Goal: Information Seeking & Learning: Learn about a topic

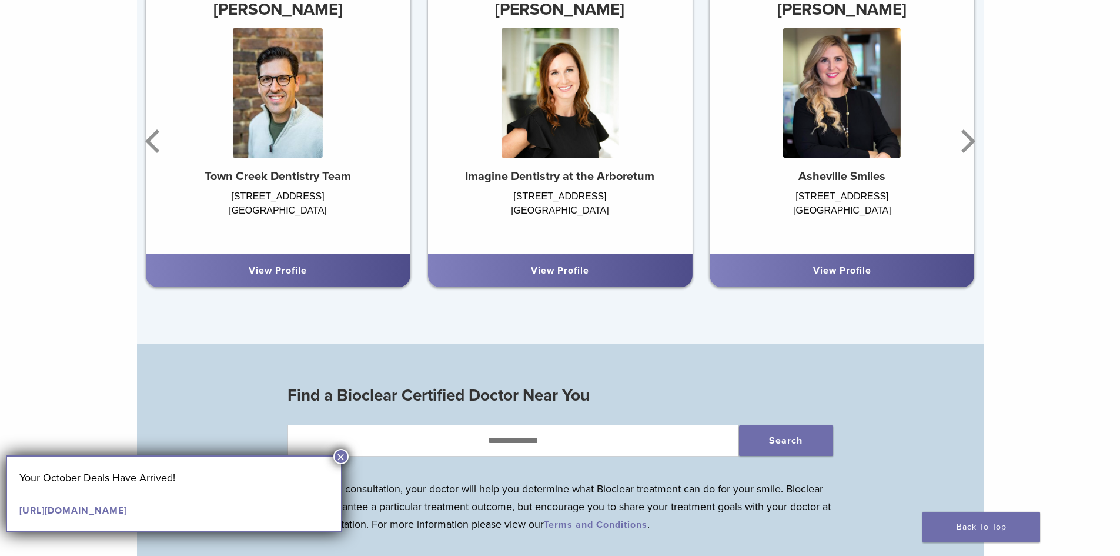
scroll to position [647, 0]
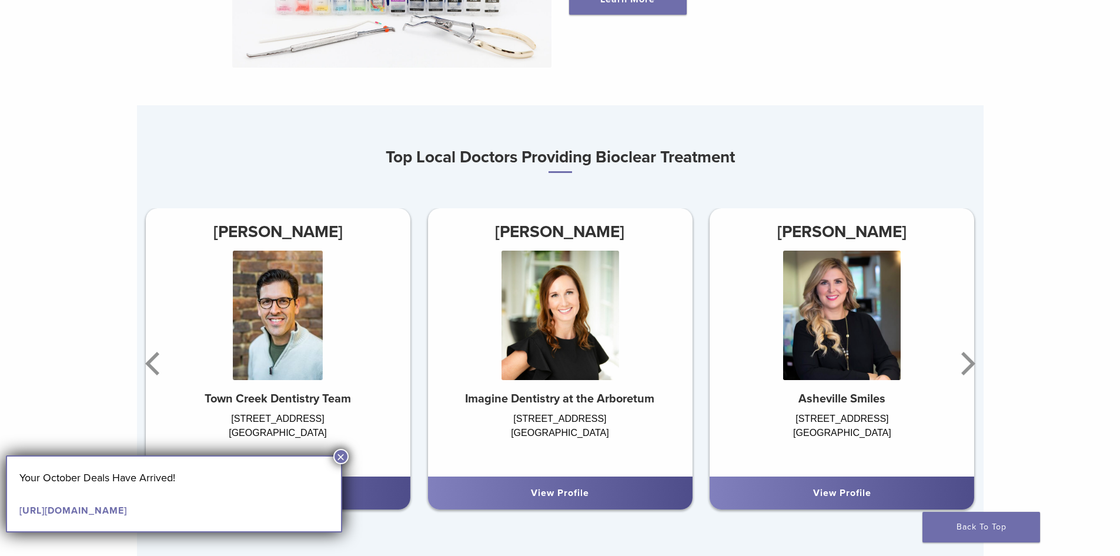
click at [342, 456] on button "×" at bounding box center [340, 456] width 15 height 15
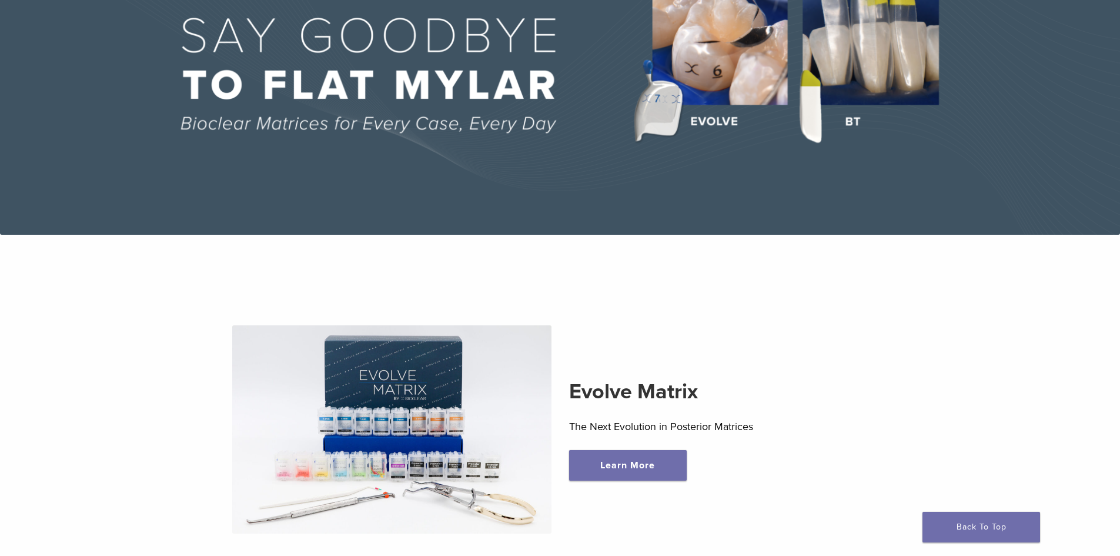
scroll to position [0, 0]
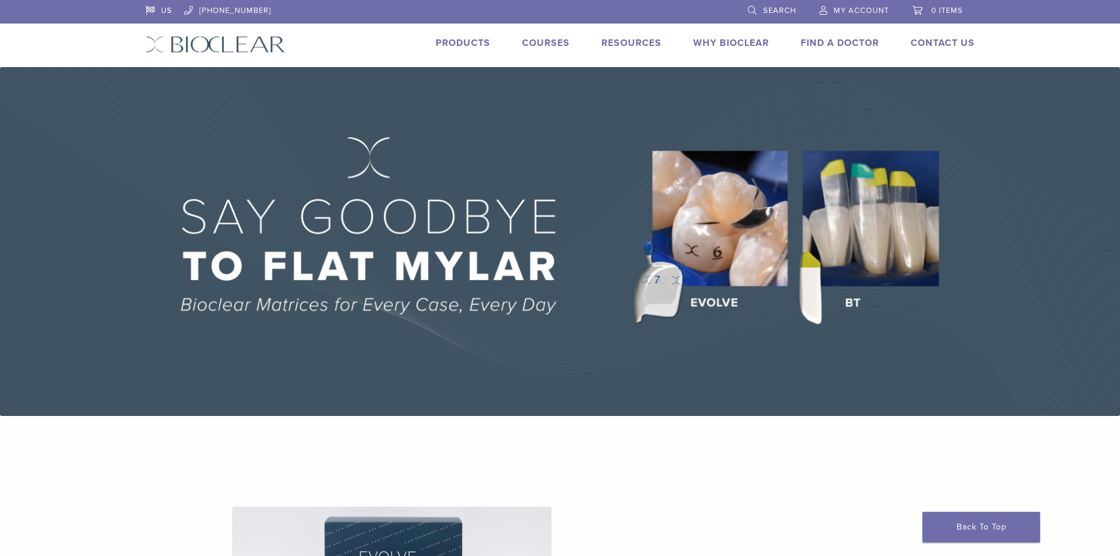
click at [477, 41] on link "Products" at bounding box center [463, 43] width 55 height 12
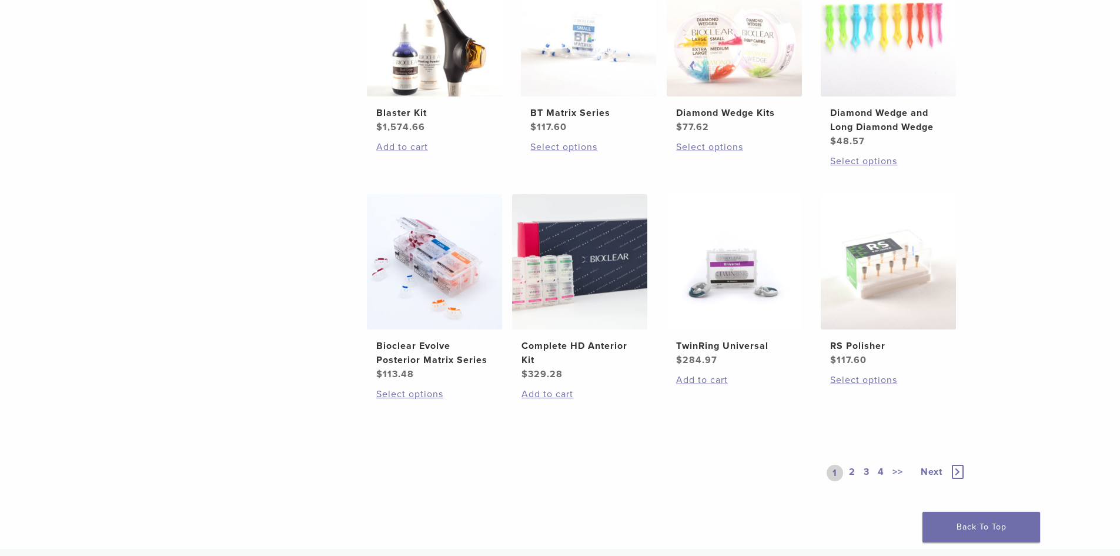
scroll to position [823, 0]
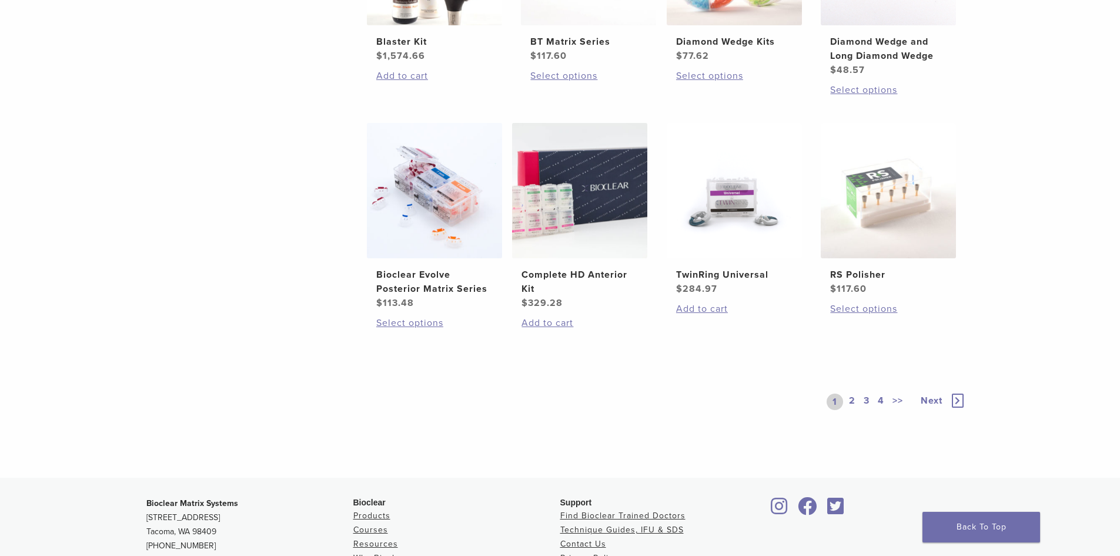
click at [855, 400] on link "2" at bounding box center [852, 401] width 11 height 16
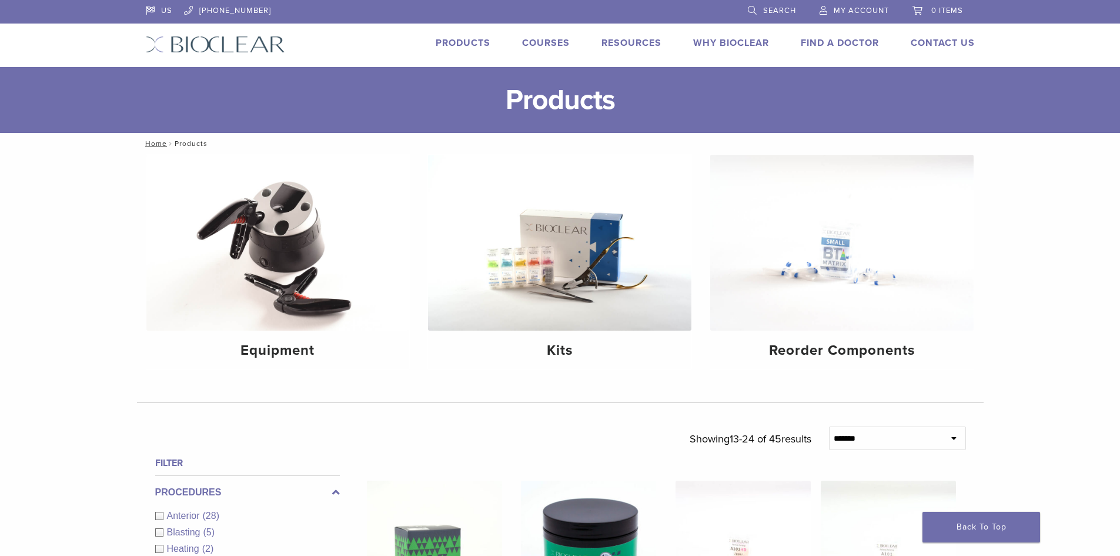
click at [529, 46] on link "Courses" at bounding box center [546, 43] width 48 height 12
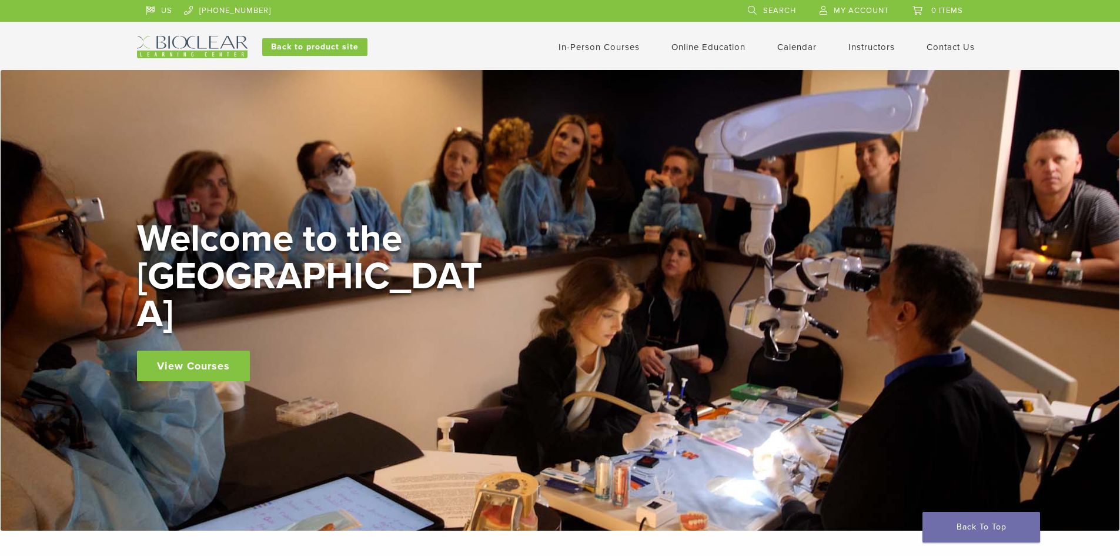
click at [193, 351] on link "View Courses" at bounding box center [193, 366] width 113 height 31
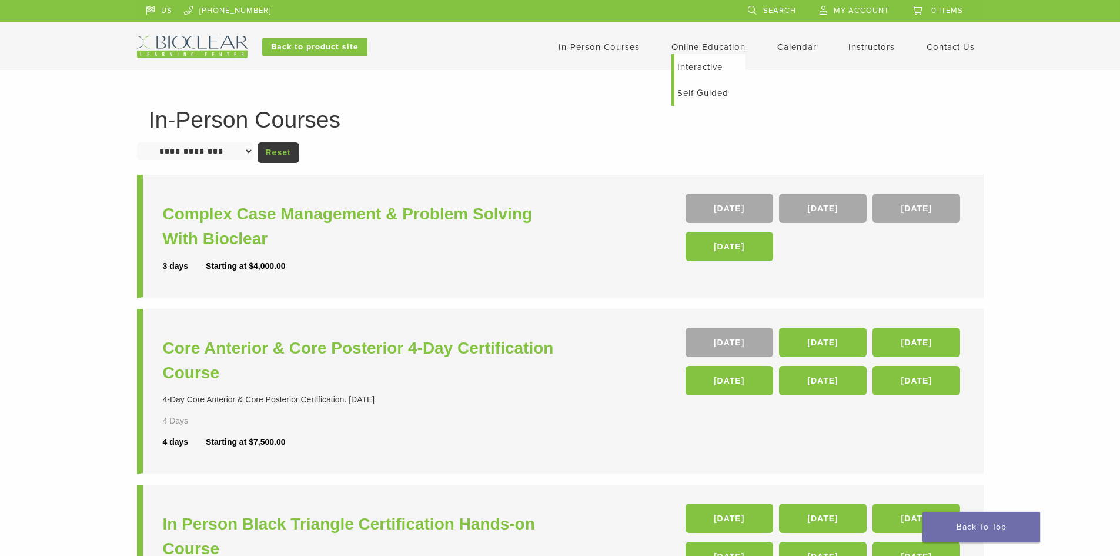
click at [696, 95] on link "Self Guided" at bounding box center [710, 93] width 71 height 26
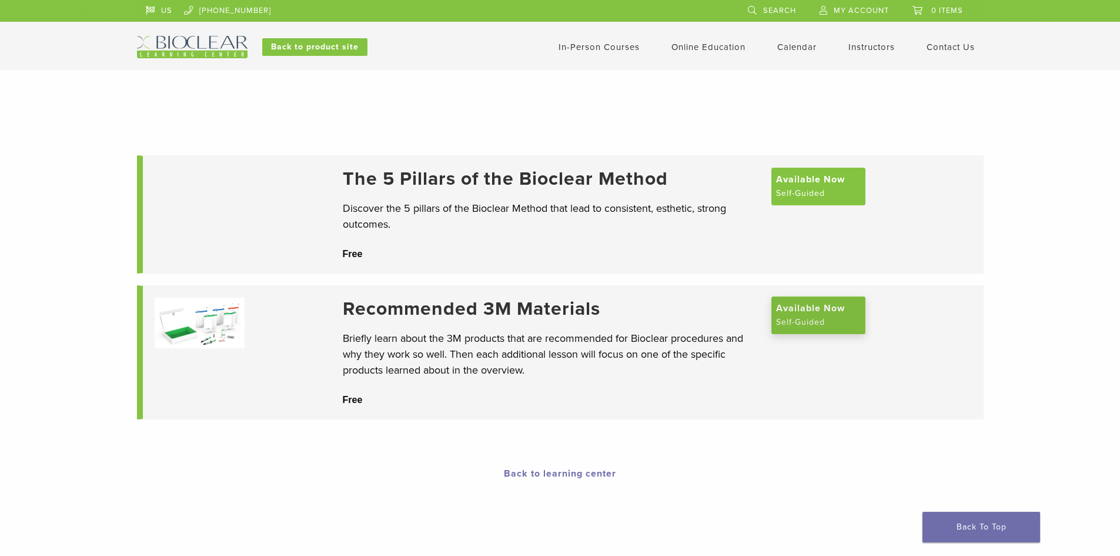
click at [825, 312] on span "Available Now" at bounding box center [810, 308] width 69 height 14
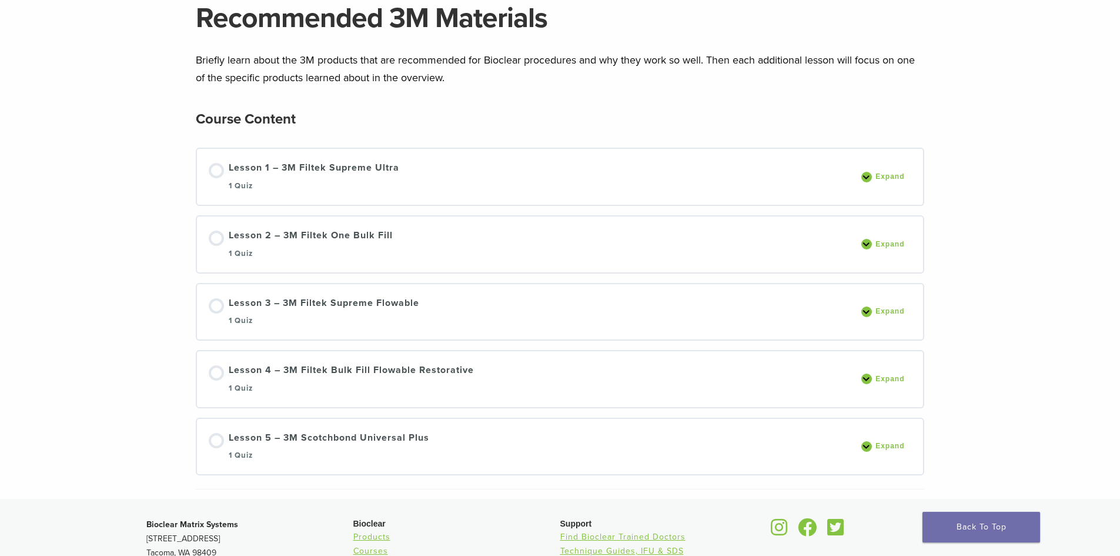
scroll to position [118, 0]
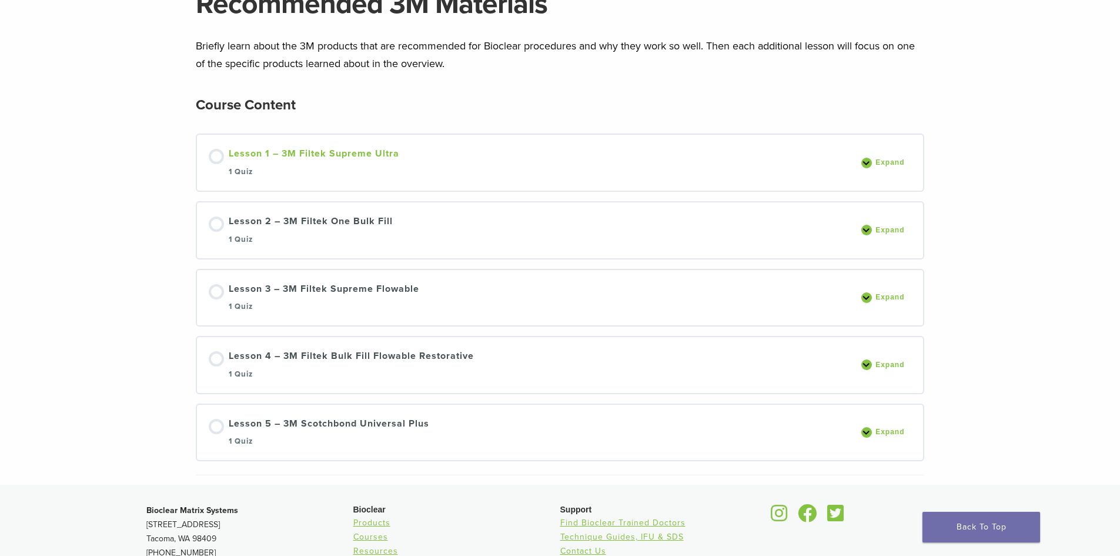
click at [737, 163] on link "Lesson 1 – 3M Filtek Supreme Ultra 1 Quiz" at bounding box center [532, 162] width 646 height 32
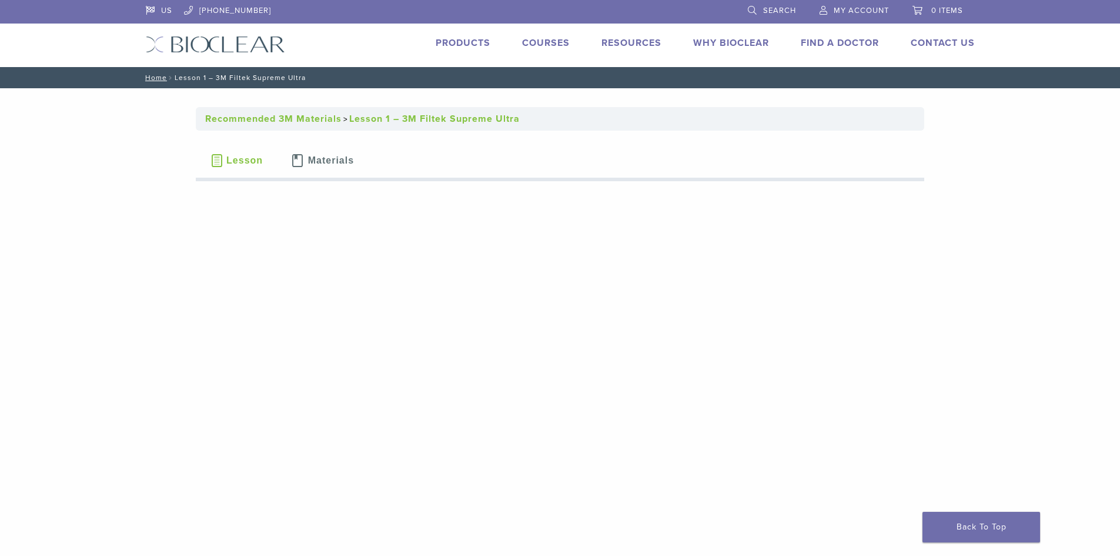
click at [539, 41] on link "Courses" at bounding box center [546, 43] width 48 height 12
